Goal: Task Accomplishment & Management: Manage account settings

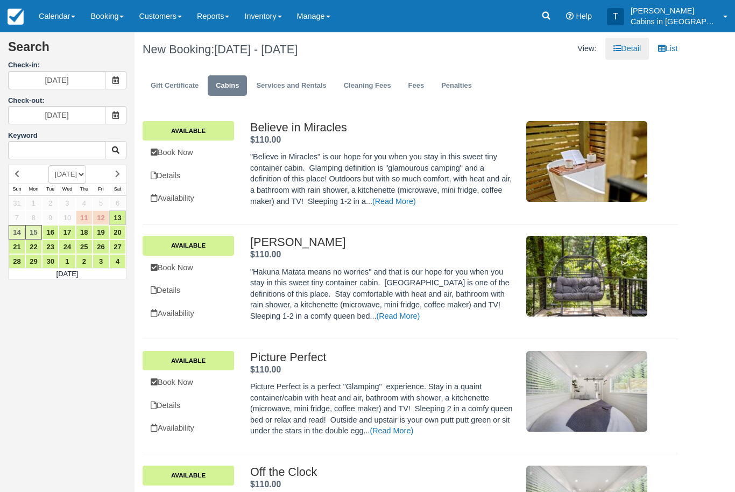
click at [559, 15] on link at bounding box center [546, 16] width 25 height 32
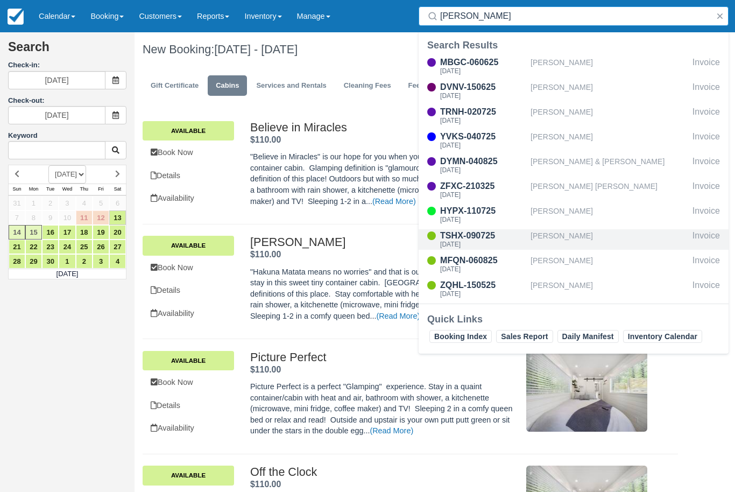
type input "Brandon"
click at [602, 235] on div "Brandon Mullens" at bounding box center [610, 239] width 158 height 20
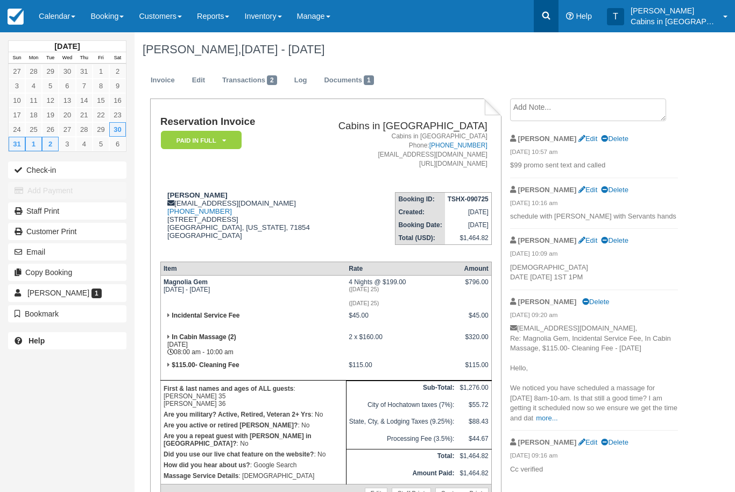
click at [551, 16] on icon at bounding box center [547, 16] width 8 height 8
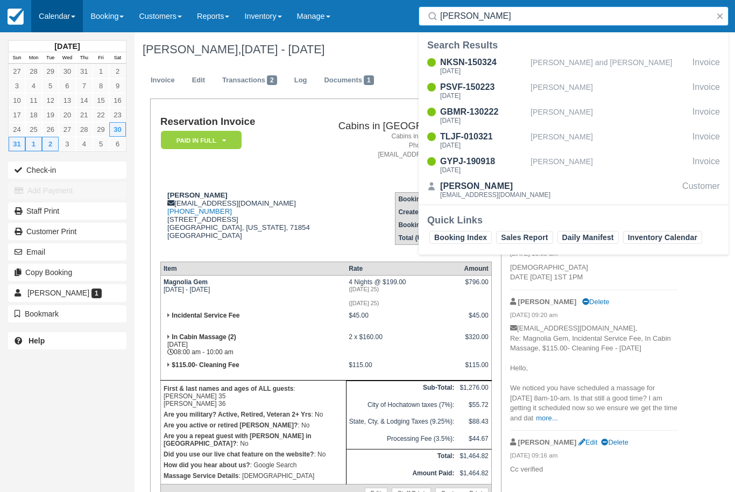
type input "Brandon morr"
click at [65, 17] on link "Calendar" at bounding box center [57, 16] width 52 height 32
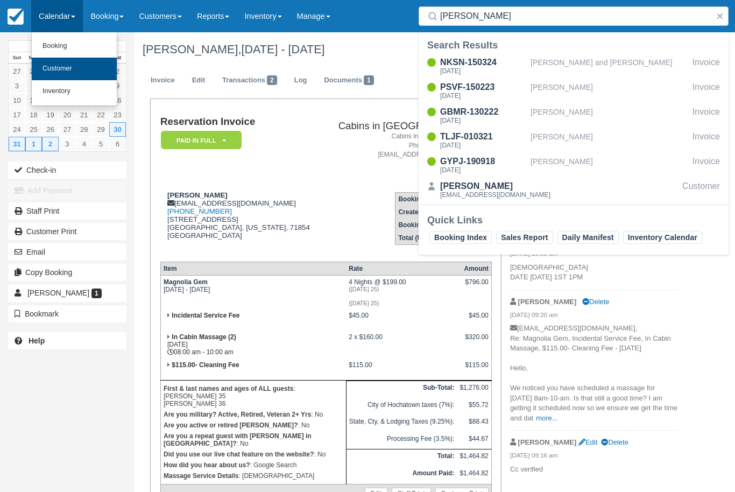
click at [81, 67] on link "Customer" at bounding box center [74, 69] width 85 height 23
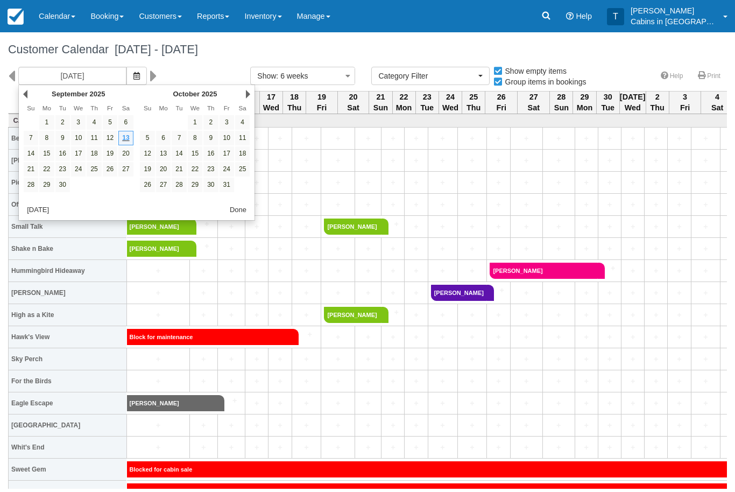
select select
click at [244, 139] on link "11" at bounding box center [242, 138] width 15 height 15
type input "10/11/25"
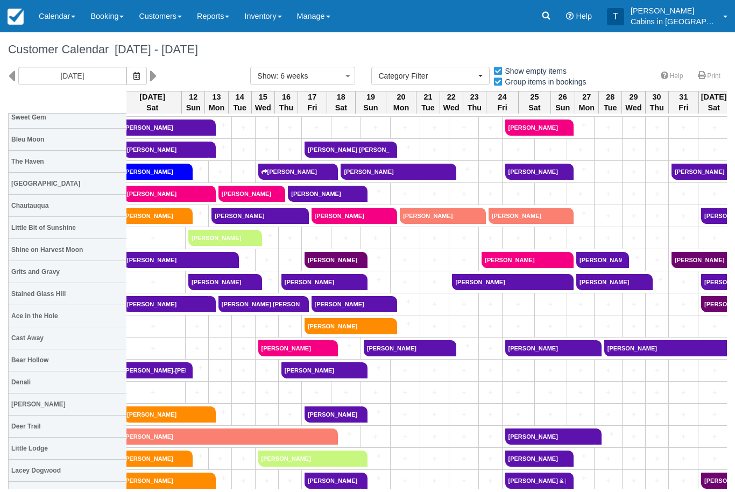
scroll to position [387, 6]
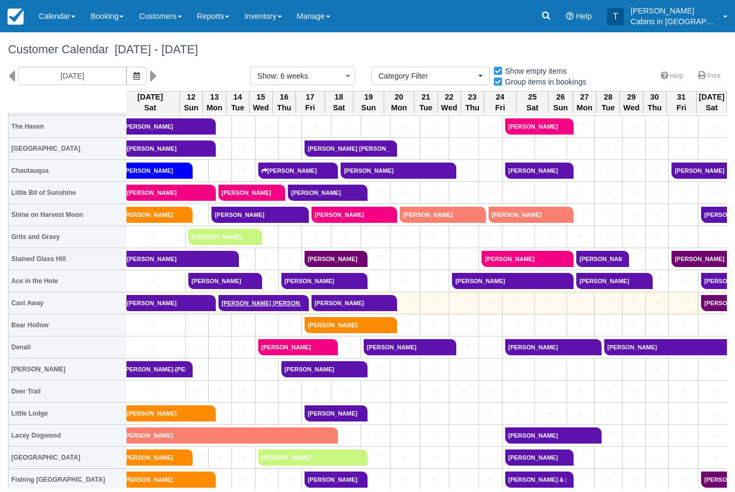
click at [274, 299] on link "[PERSON_NAME] [PERSON_NAME]" at bounding box center [260, 303] width 83 height 16
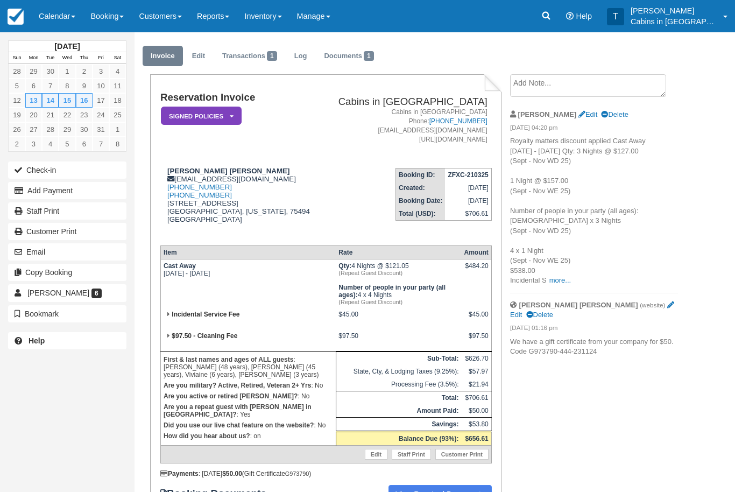
scroll to position [26, 0]
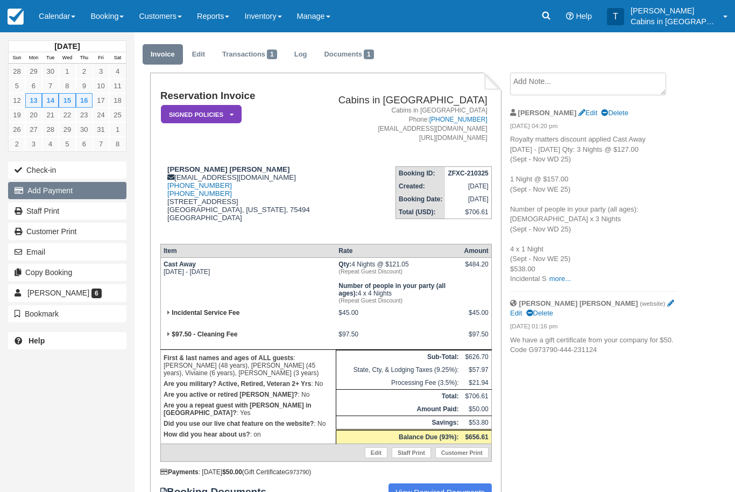
click at [45, 190] on button "Add Payment" at bounding box center [67, 190] width 118 height 17
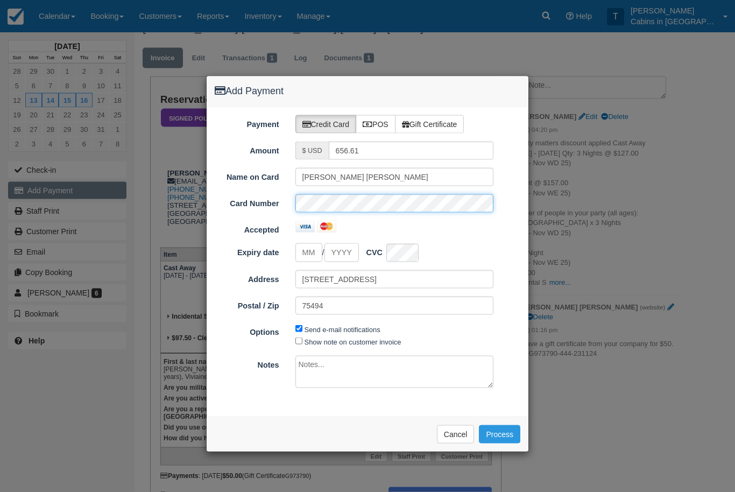
scroll to position [23, 0]
click at [316, 255] on input "tel" at bounding box center [309, 252] width 27 height 19
type input "02"
click at [352, 251] on input "Expiry date" at bounding box center [342, 252] width 34 height 19
type input "2030"
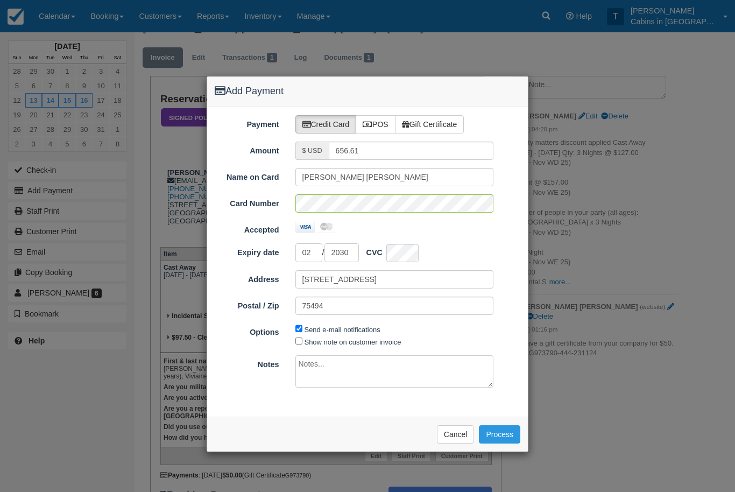
click at [516, 348] on div "Payment Credit Card POS Gift Certificate Amount $ USD 656.61 Name on Card Brand…" at bounding box center [368, 262] width 322 height 310
click at [504, 429] on button "Process" at bounding box center [499, 434] width 41 height 18
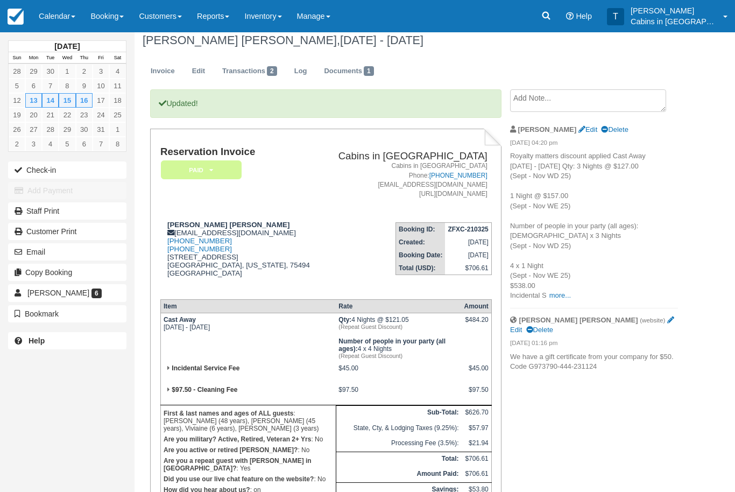
scroll to position [10, 0]
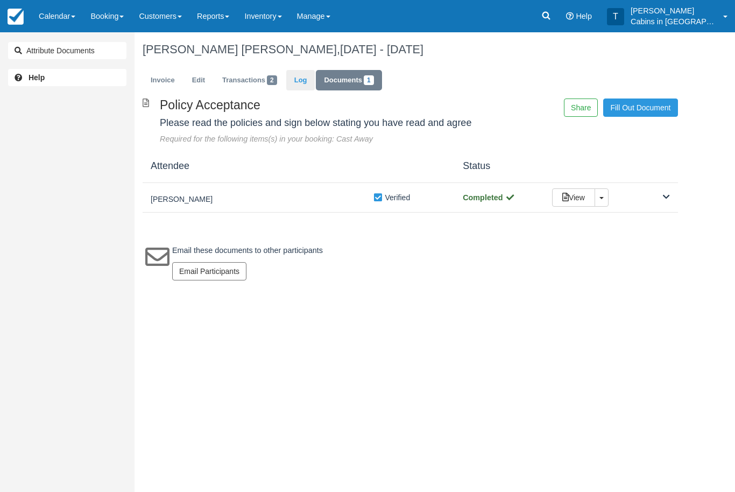
click at [303, 81] on link "Log" at bounding box center [300, 80] width 29 height 21
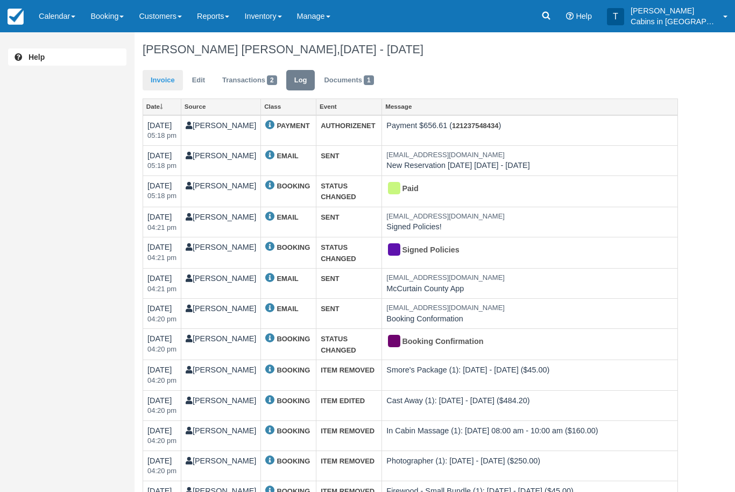
click at [163, 87] on link "Invoice" at bounding box center [163, 80] width 40 height 21
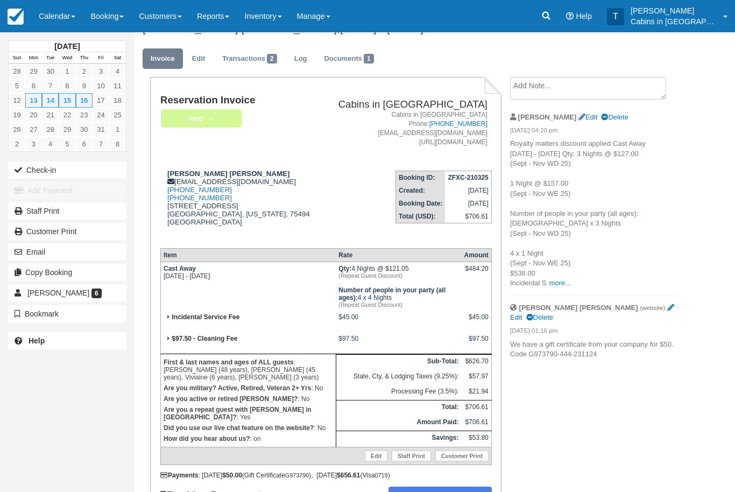
scroll to position [22, 0]
